Goal: Check status: Check status

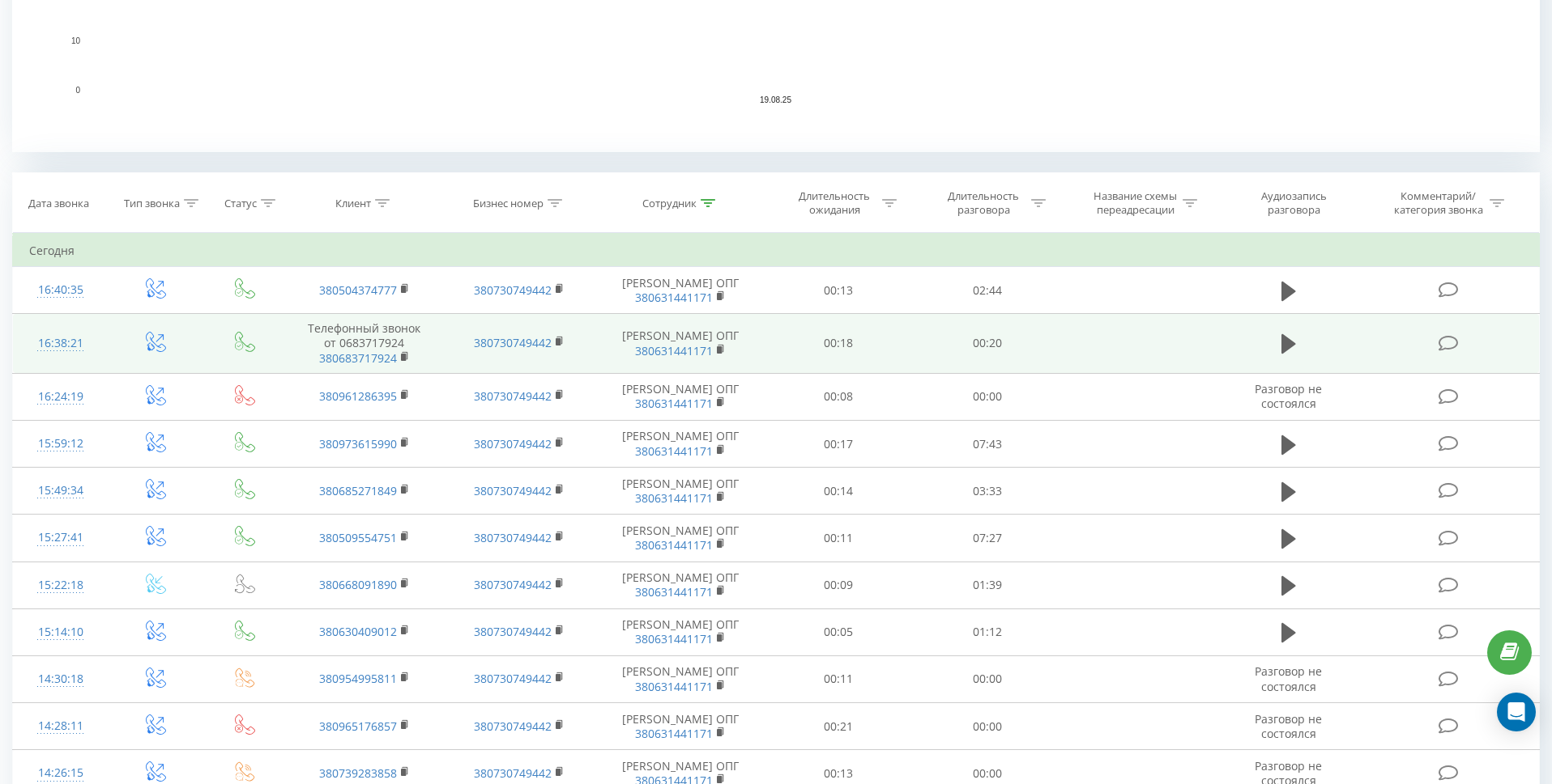
scroll to position [24, 0]
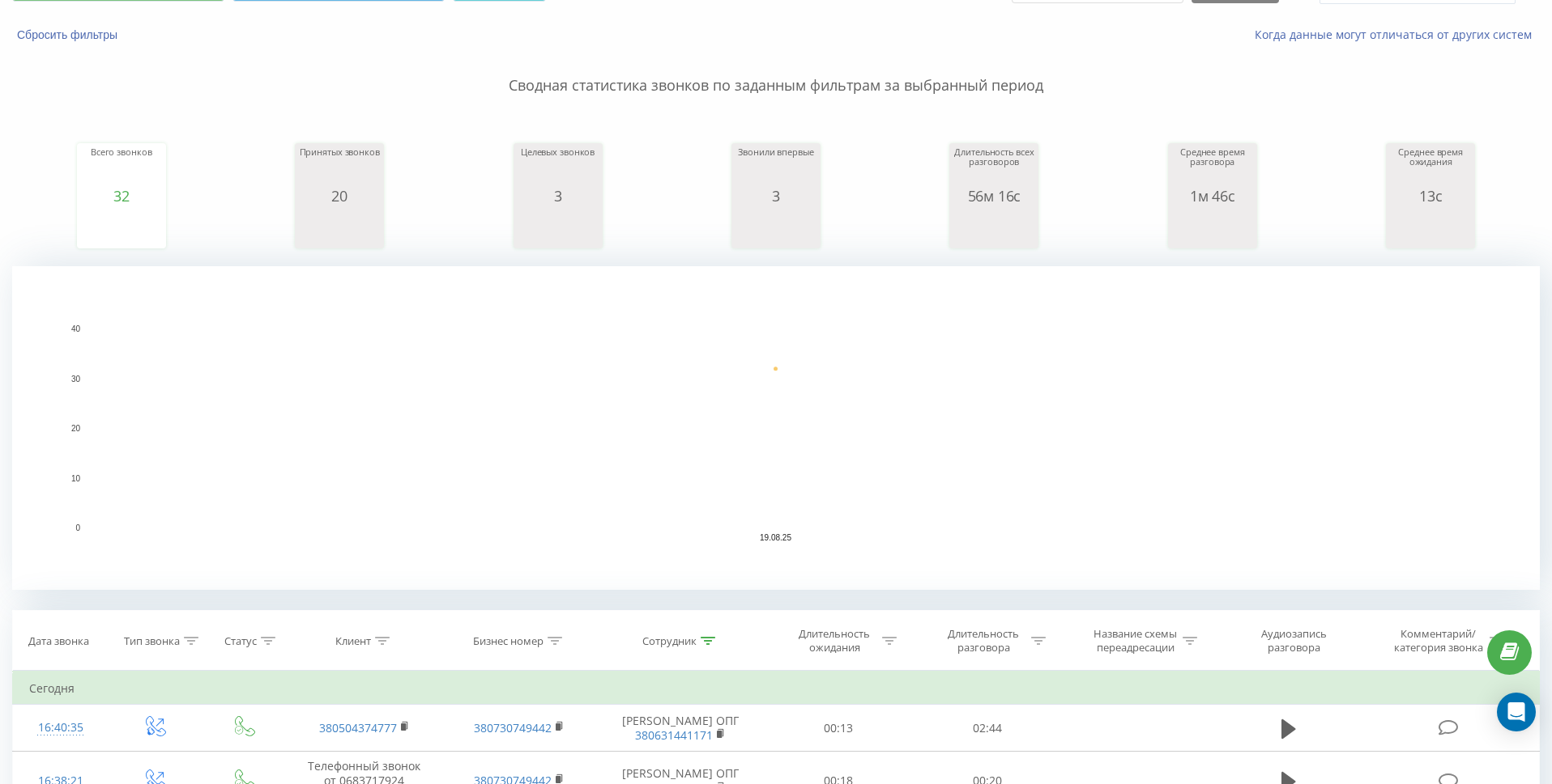
scroll to position [16, 0]
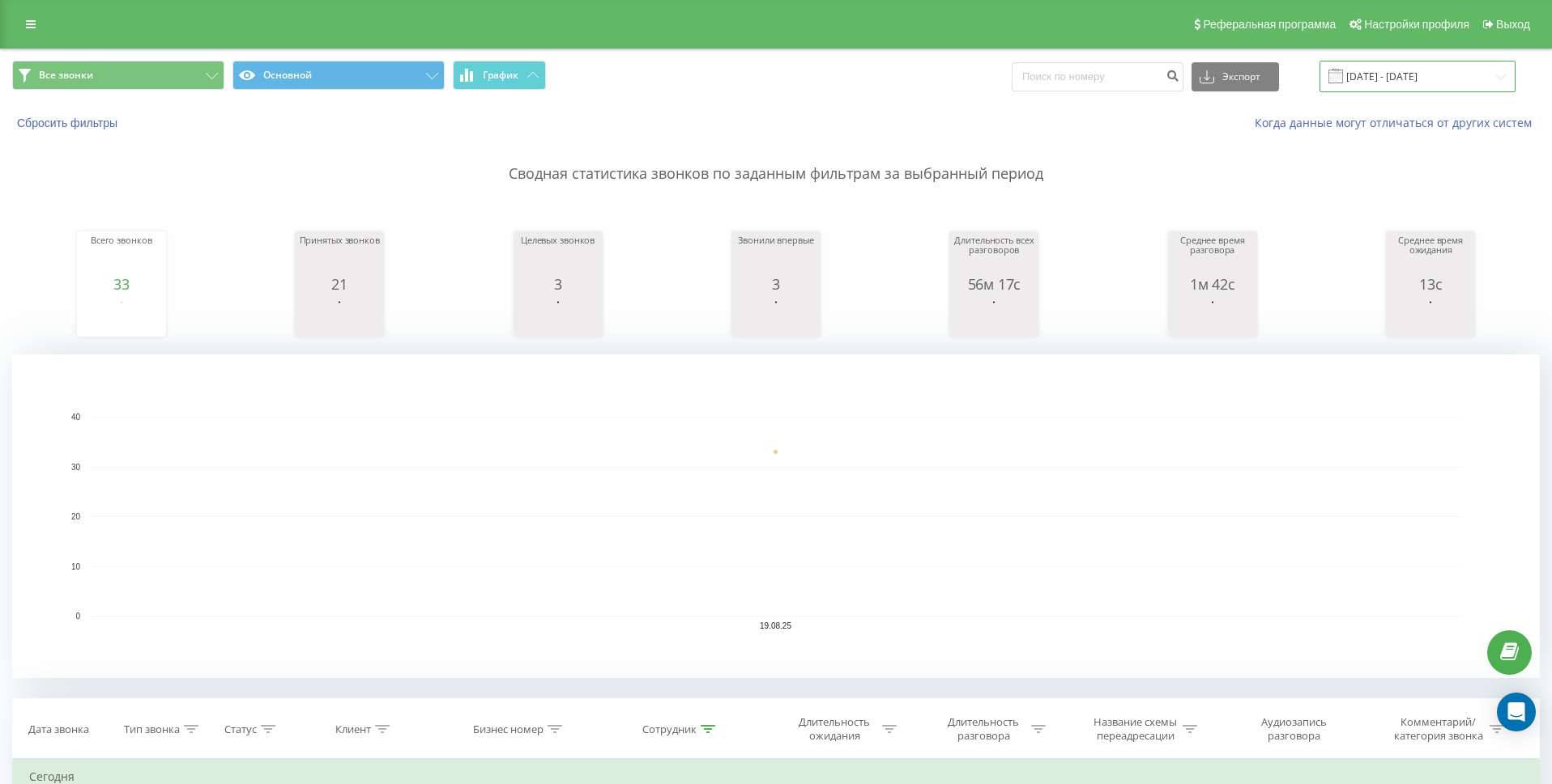
click at [1506, 79] on input "[DATE] - [DATE]" at bounding box center [1418, 76] width 196 height 31
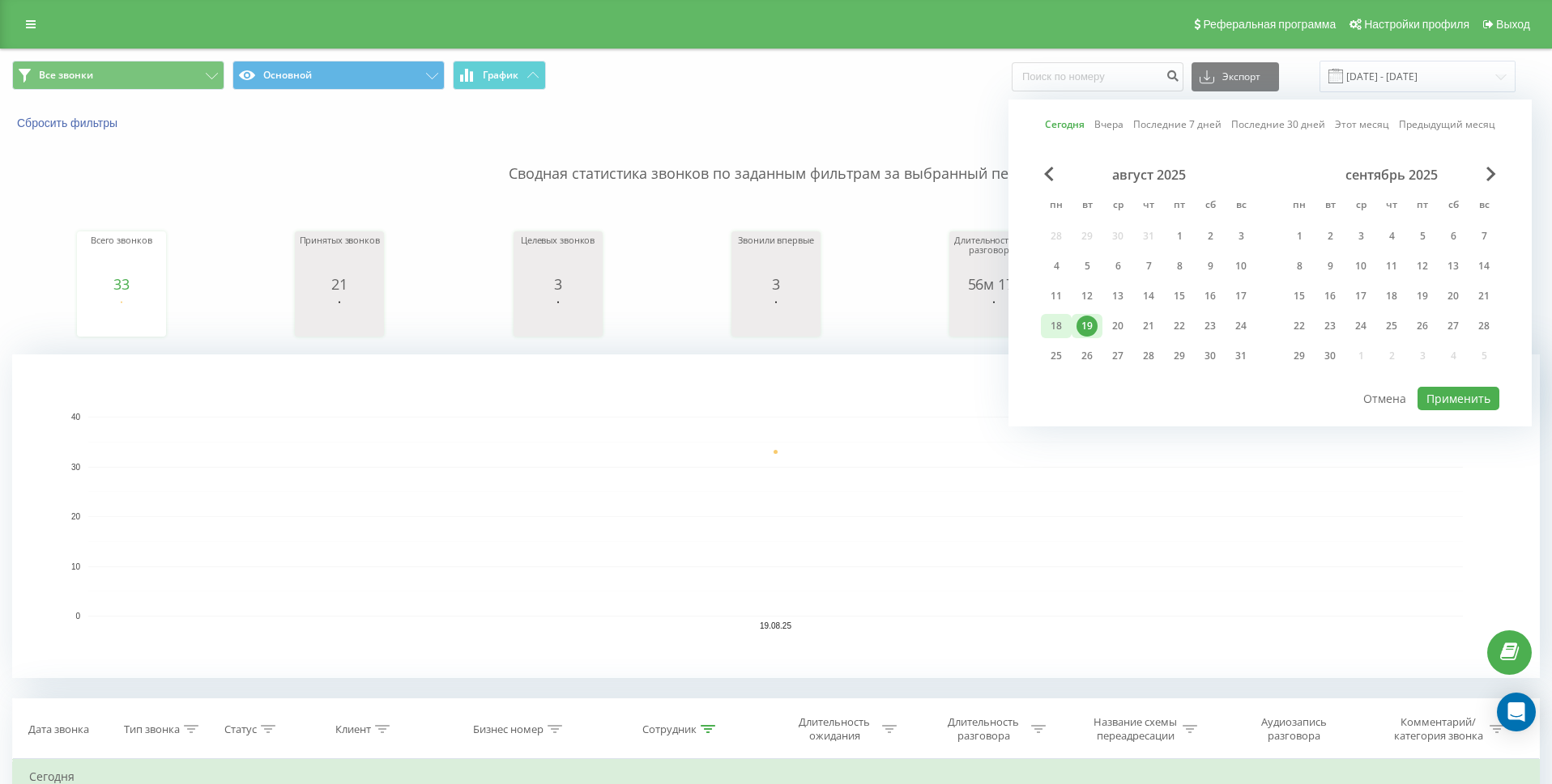
click at [1056, 327] on div "18" at bounding box center [1055, 325] width 21 height 21
click at [1474, 402] on button "Применить" at bounding box center [1458, 399] width 81 height 24
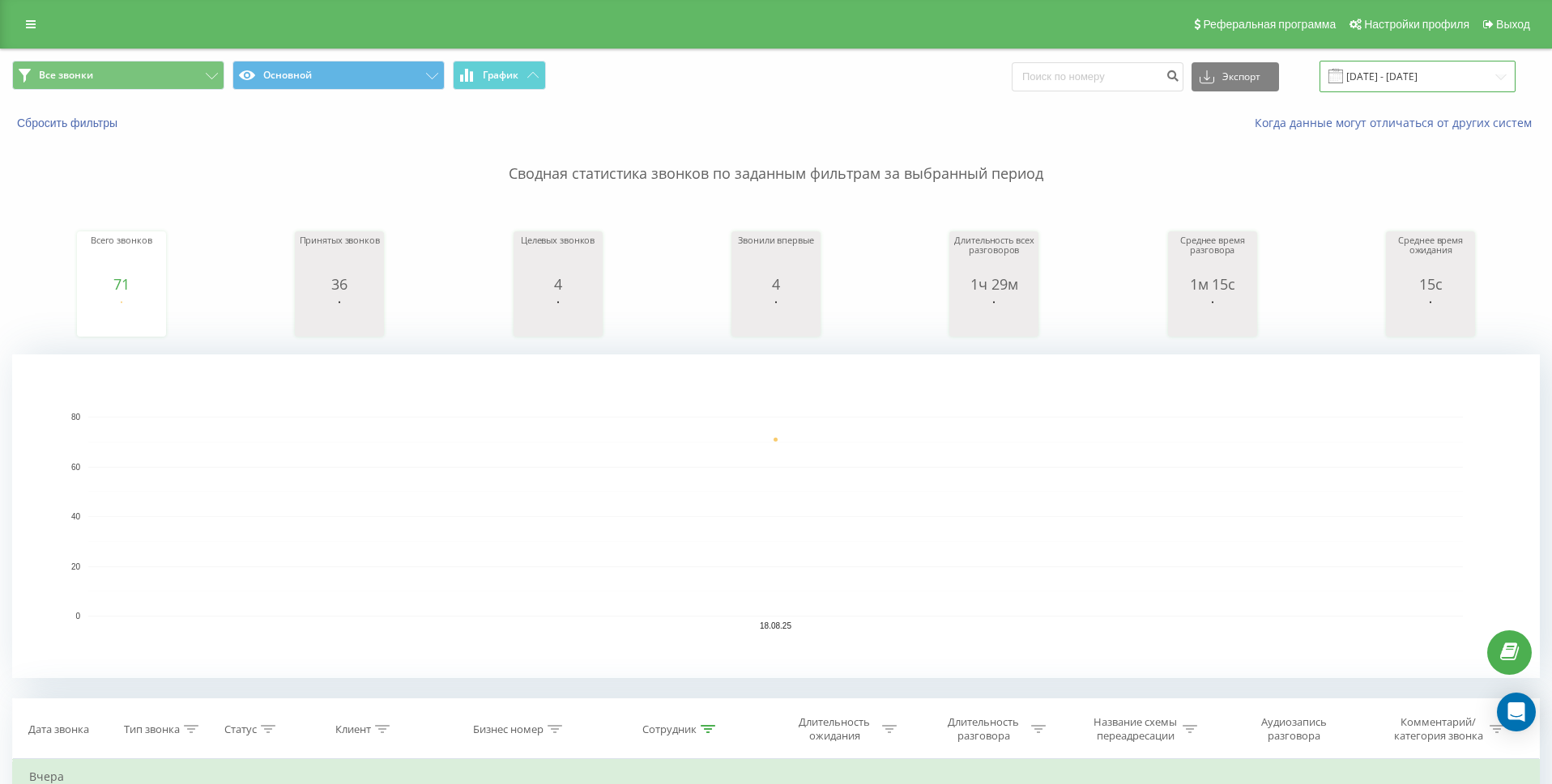
click at [1491, 79] on input "[DATE] - [DATE]" at bounding box center [1418, 76] width 196 height 31
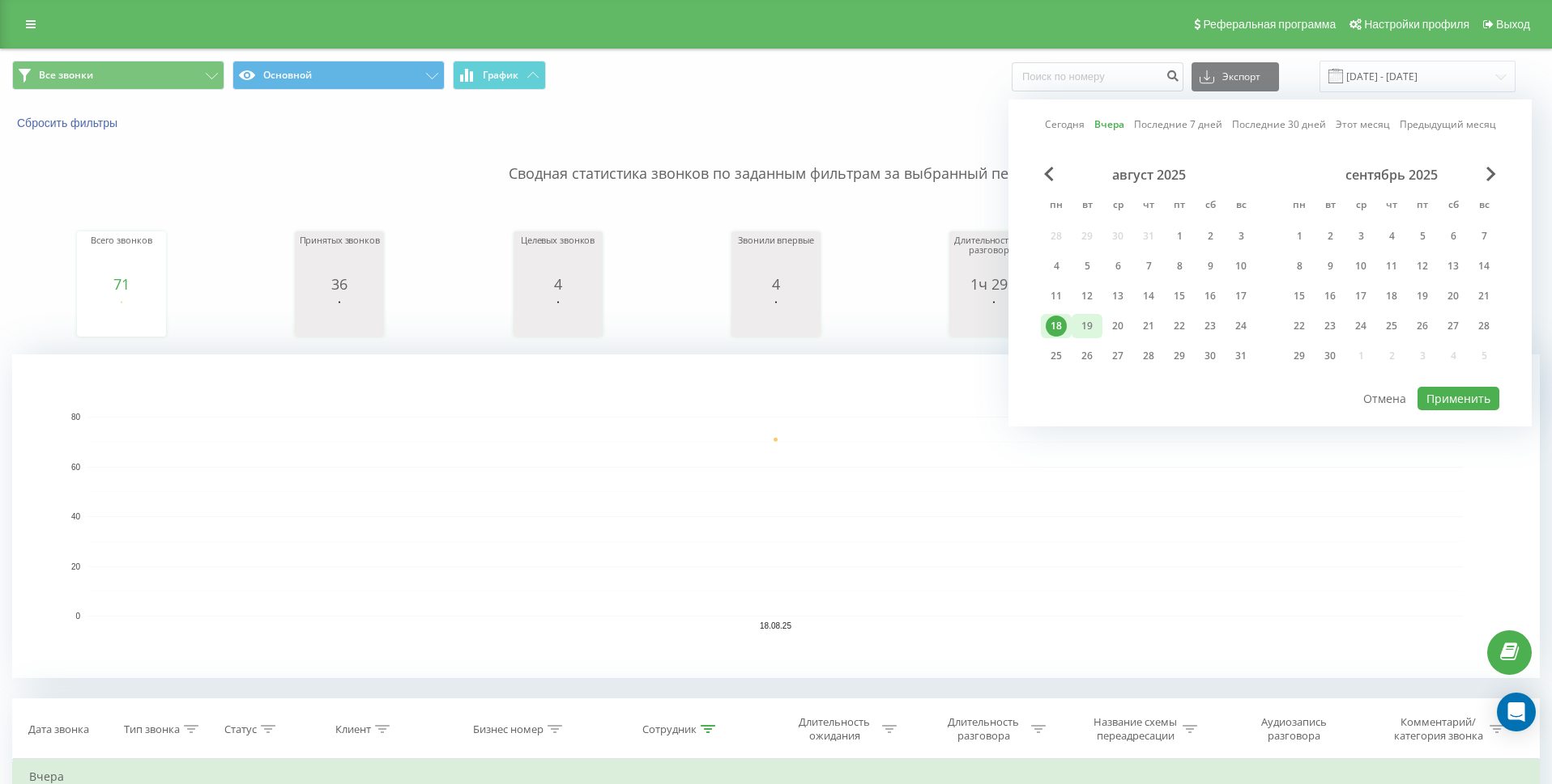
click at [1081, 325] on div "19" at bounding box center [1086, 325] width 21 height 21
click at [1460, 394] on button "Применить" at bounding box center [1458, 399] width 81 height 24
type input "[DATE] - [DATE]"
